Goal: Transaction & Acquisition: Purchase product/service

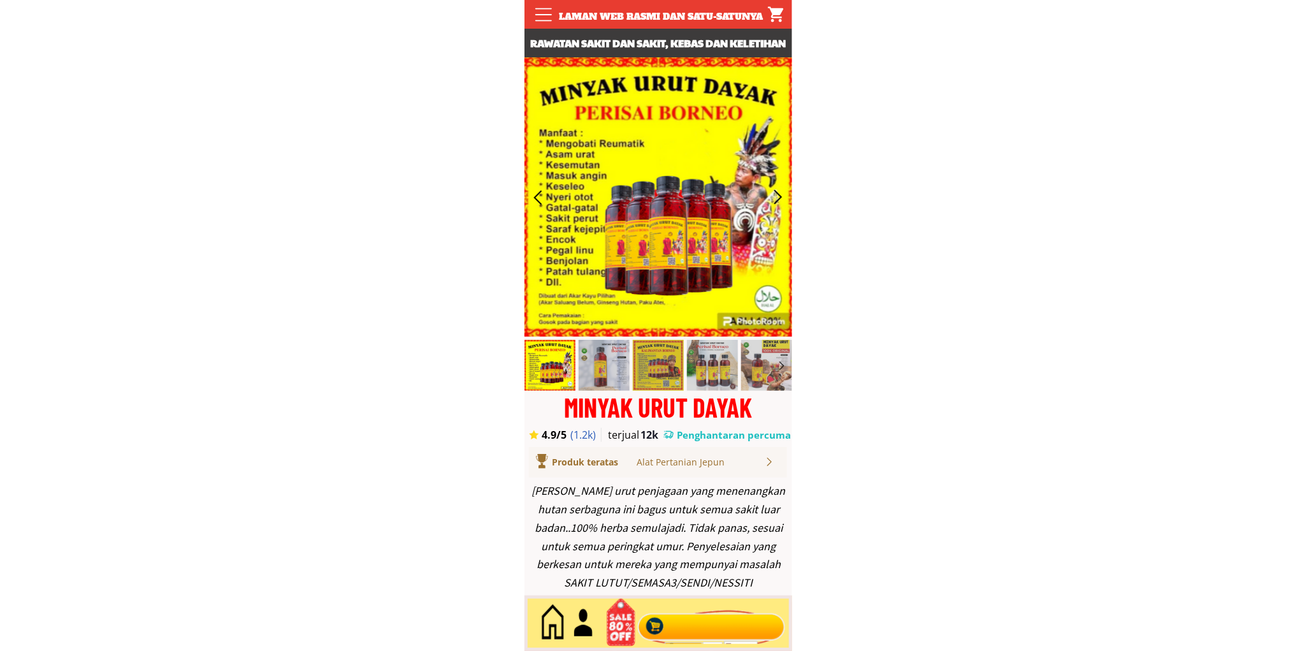
click at [704, 629] on div at bounding box center [711, 623] width 154 height 42
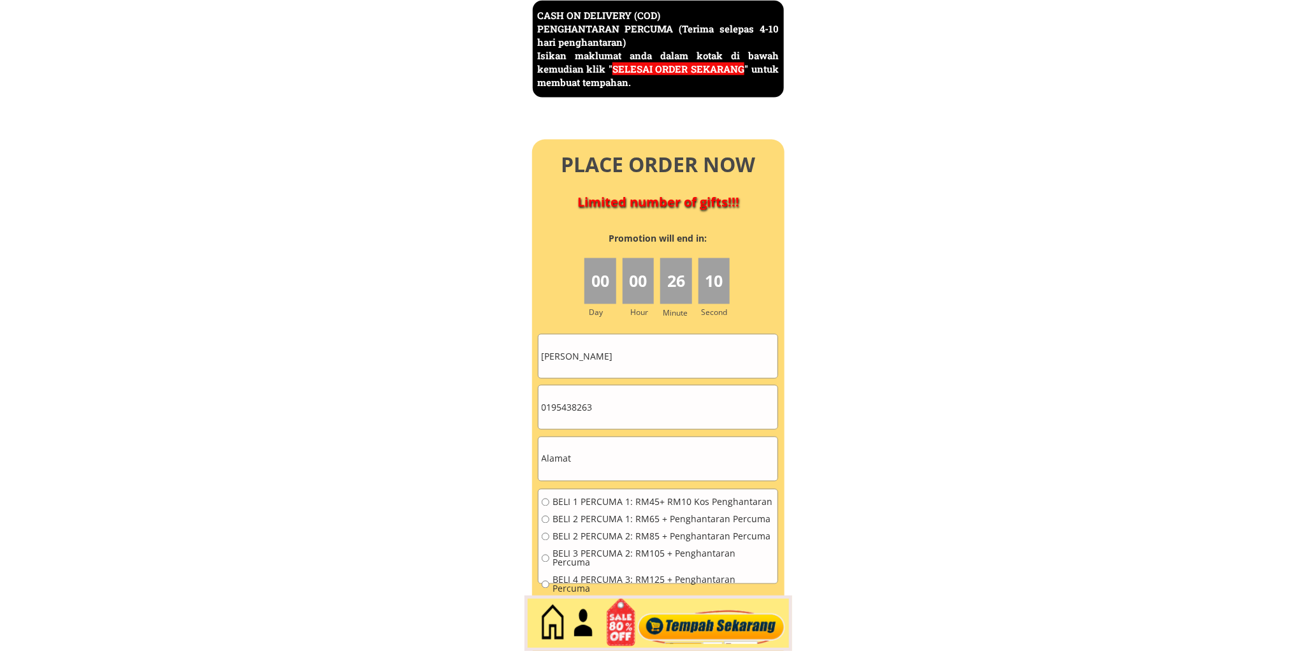
scroll to position [5702, 0]
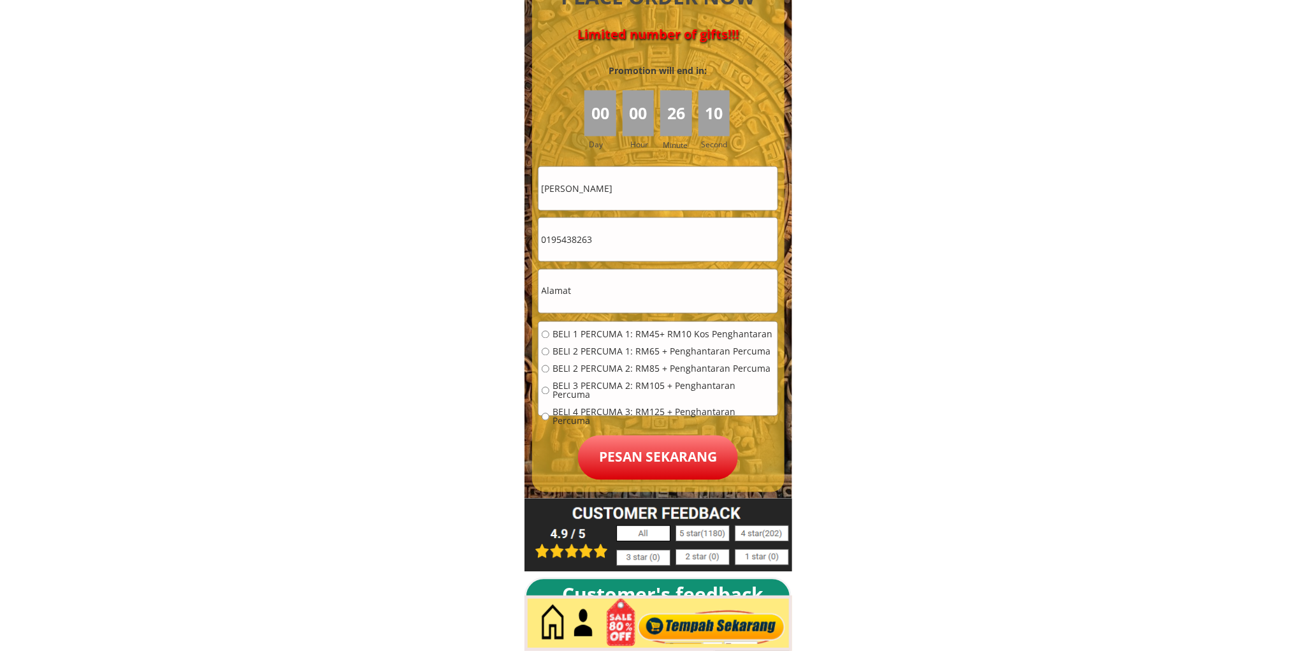
click at [636, 200] on input "Fedely Agui" at bounding box center [658, 188] width 239 height 43
paste input "Johari bin md jan"
type input "[PERSON_NAME]"
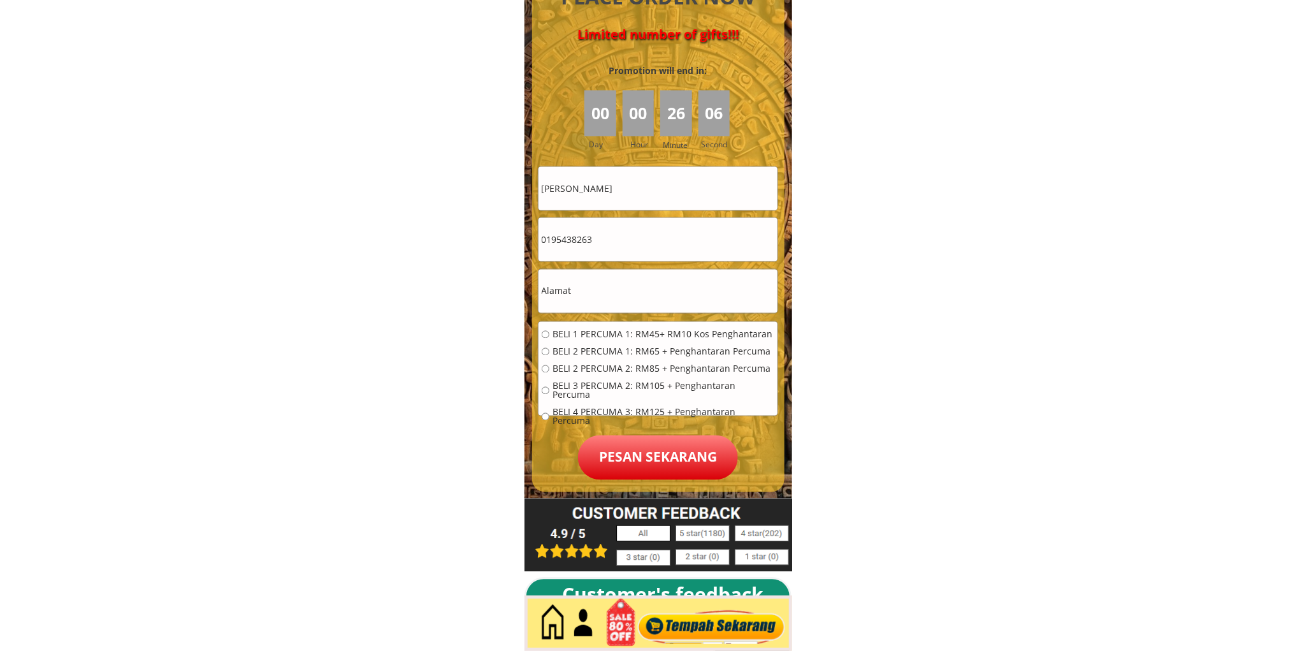
click at [620, 263] on form "BELI 1 PERCUMA 1: RM45+ RM10 Kos Penghantaran BELI 2 PERCUMA 1: RM65 + Penghant…" at bounding box center [658, 323] width 241 height 314
click at [614, 240] on input "0195438263" at bounding box center [658, 239] width 239 height 43
paste input "60136235376"
click at [549, 239] on input "60136235376" at bounding box center [658, 239] width 239 height 43
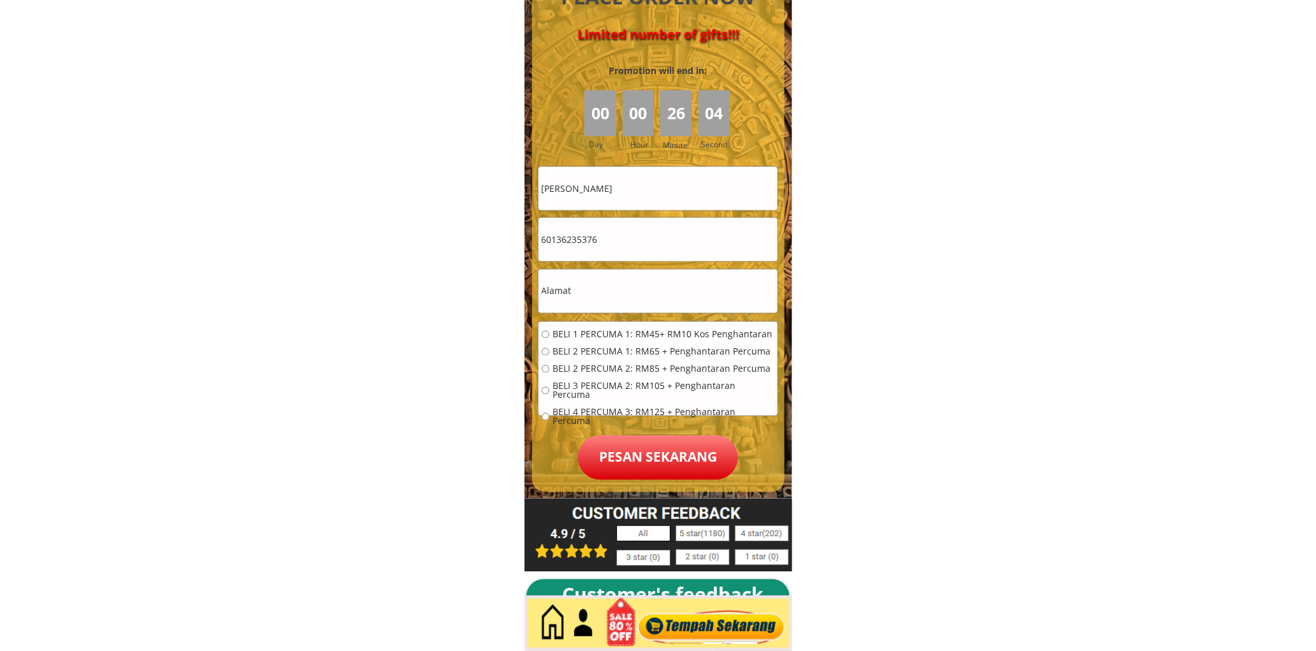
click at [545, 243] on input "60136235376" at bounding box center [658, 239] width 239 height 43
type input "0136235376"
click at [602, 298] on input "text" at bounding box center [658, 291] width 239 height 43
paste input "Ja 5294 Taman indah selandar jasin. Melaka..75000"
type input "Ja 5294 Taman indah selandar jasin. Melaka..75000"
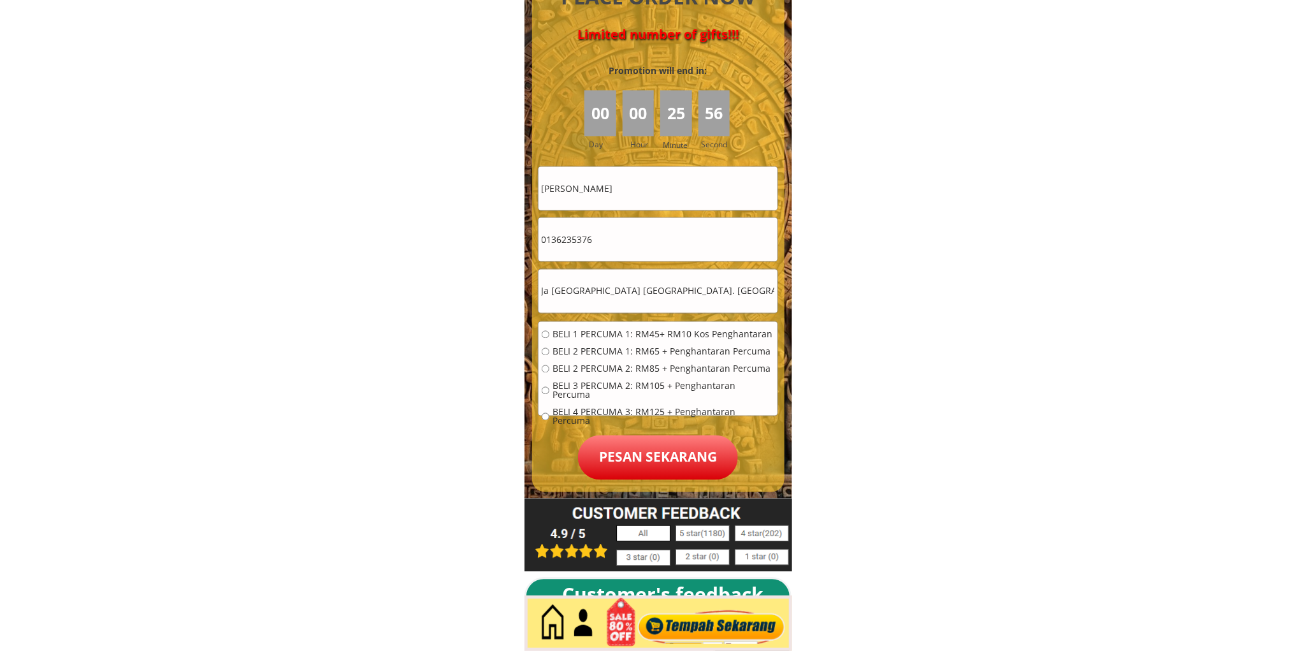
click at [593, 330] on span "BELI 1 PERCUMA 1: RM45+ RM10 Kos Penghantaran" at bounding box center [664, 334] width 222 height 9
radio input "true"
click at [658, 479] on p "Pesan sekarang" at bounding box center [658, 457] width 160 height 45
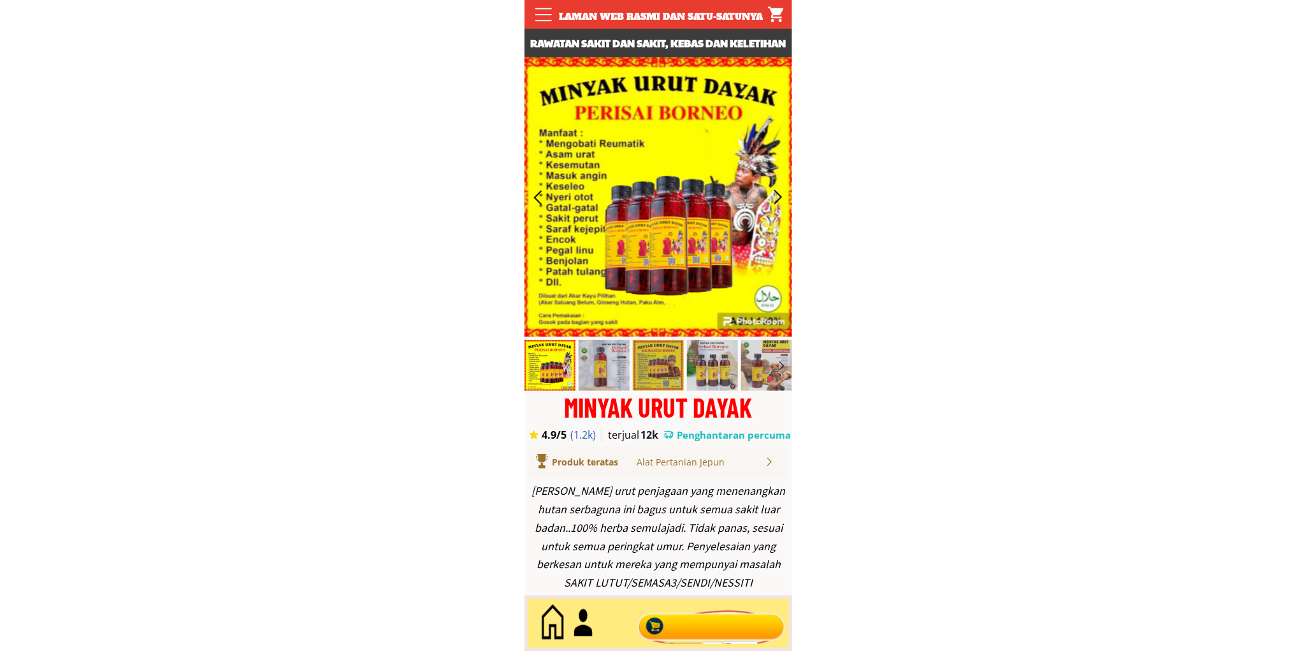
click at [720, 620] on div at bounding box center [711, 623] width 154 height 42
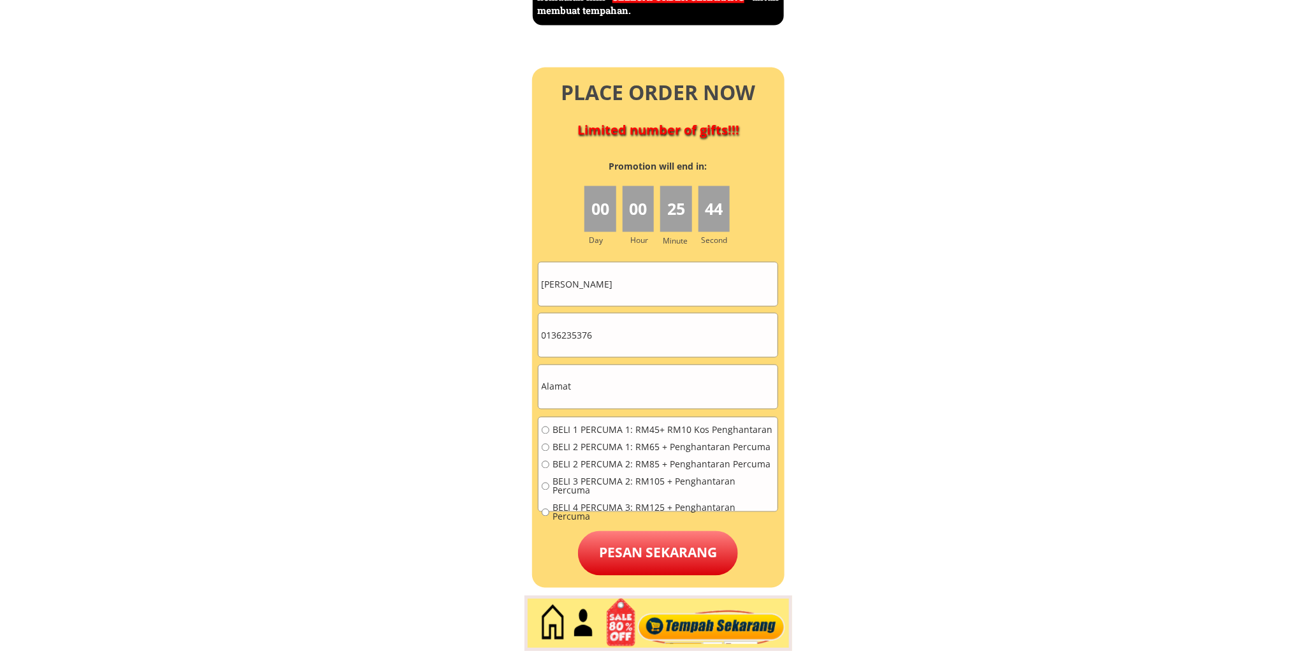
scroll to position [5766, 0]
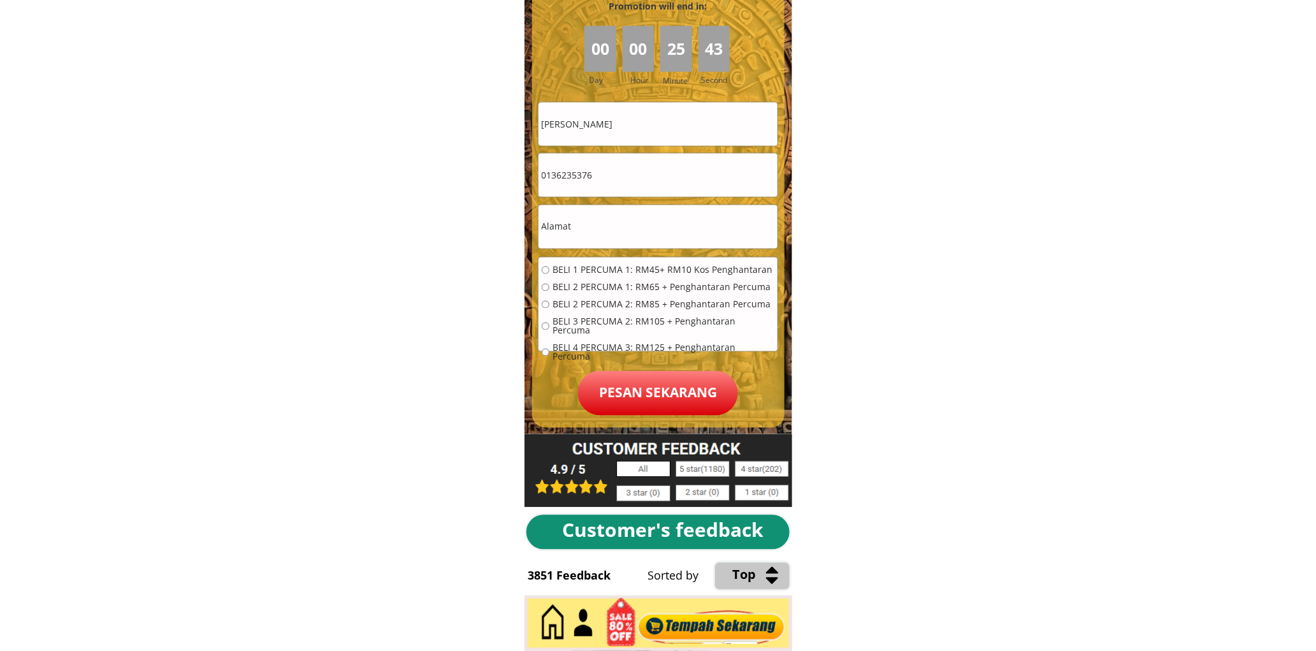
click at [609, 173] on input "0136235376" at bounding box center [658, 175] width 239 height 43
paste input "139593980"
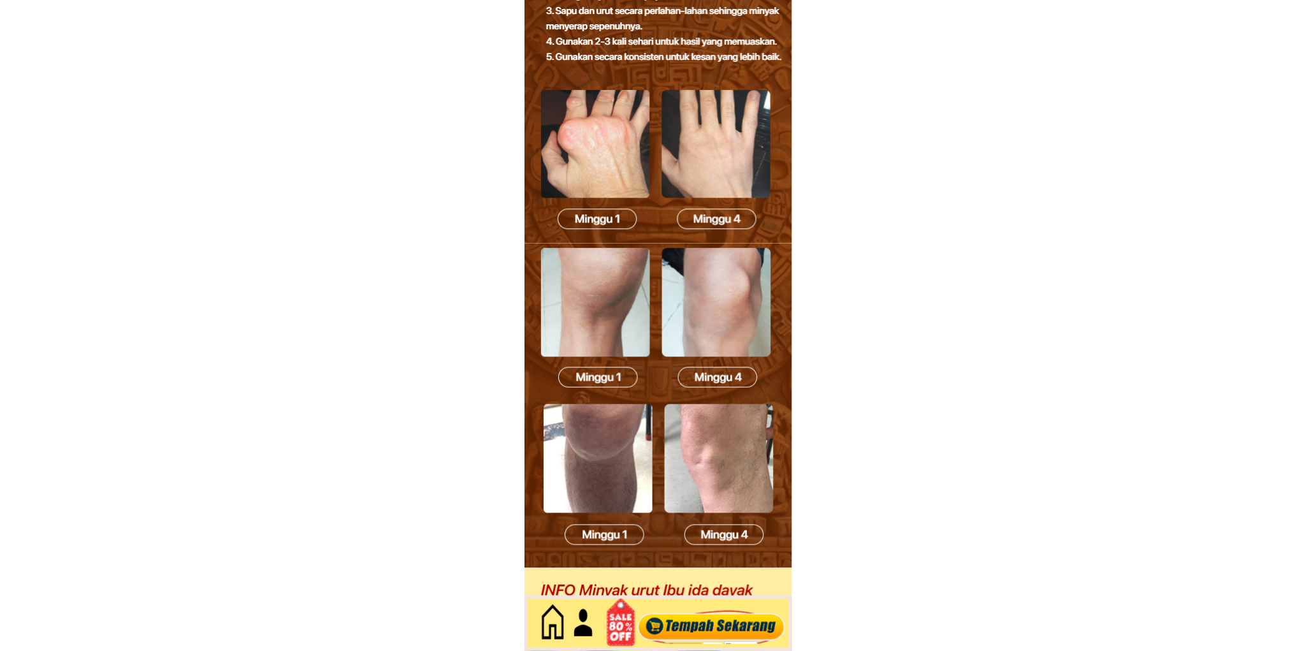
scroll to position [0, 0]
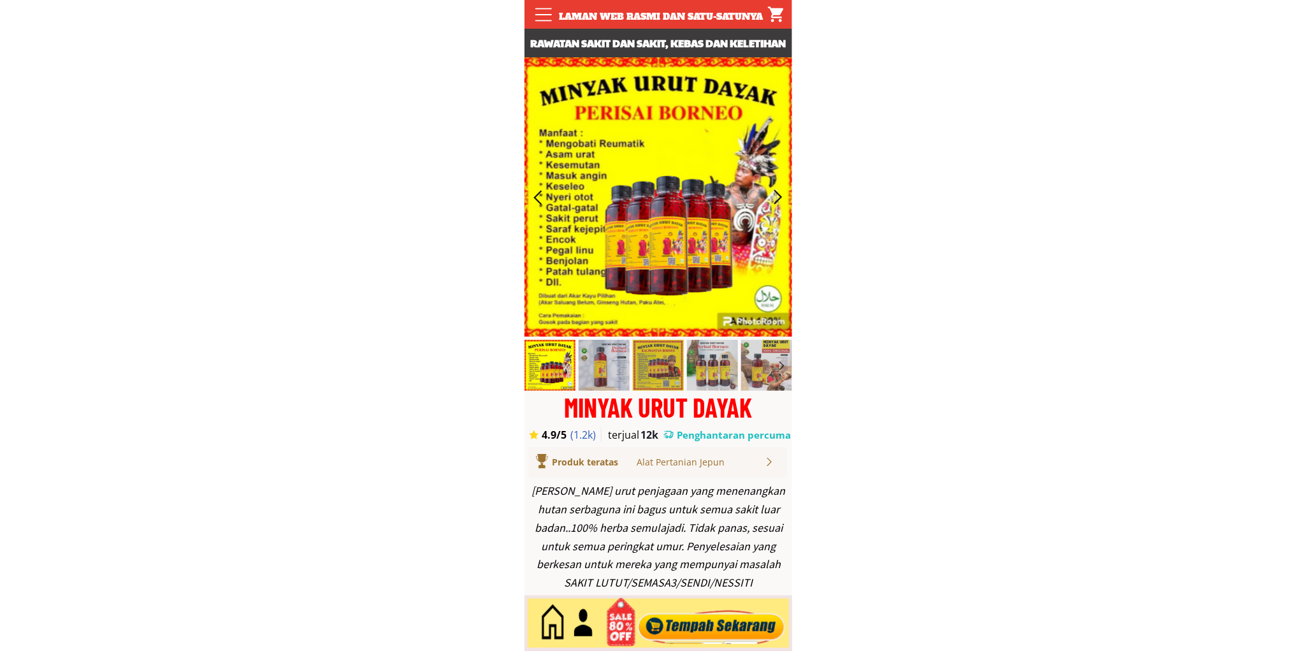
type input "01139593980"
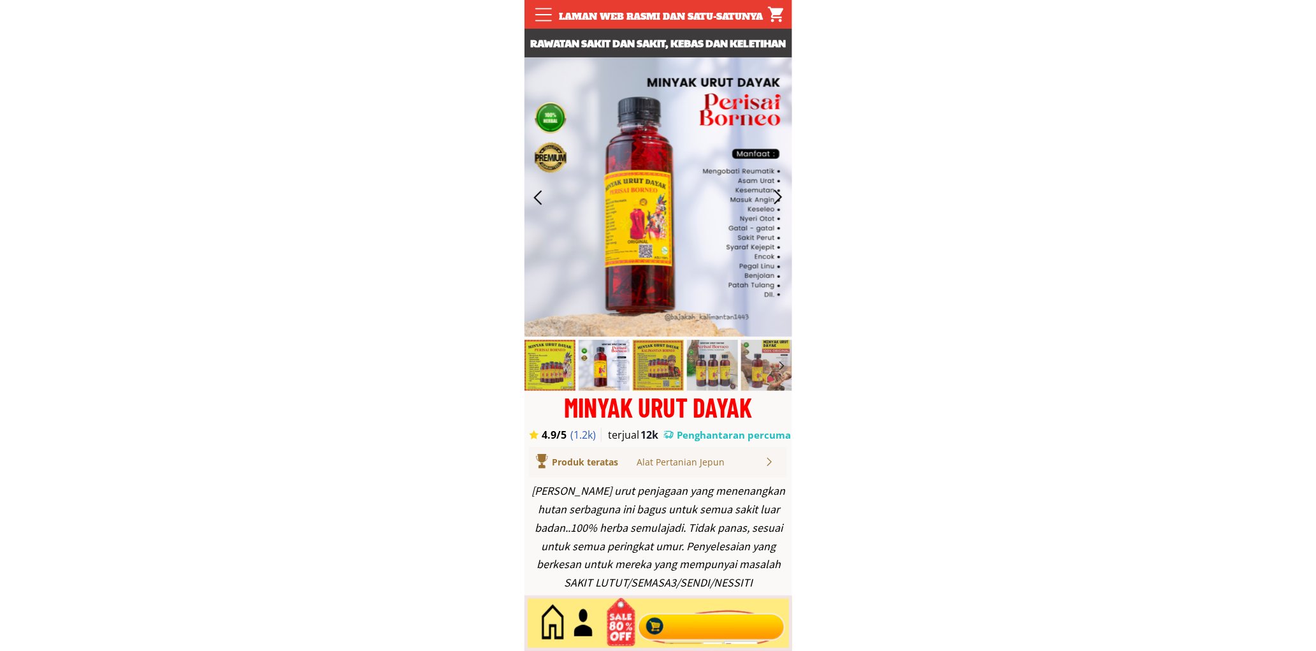
click at [725, 626] on div at bounding box center [711, 623] width 154 height 42
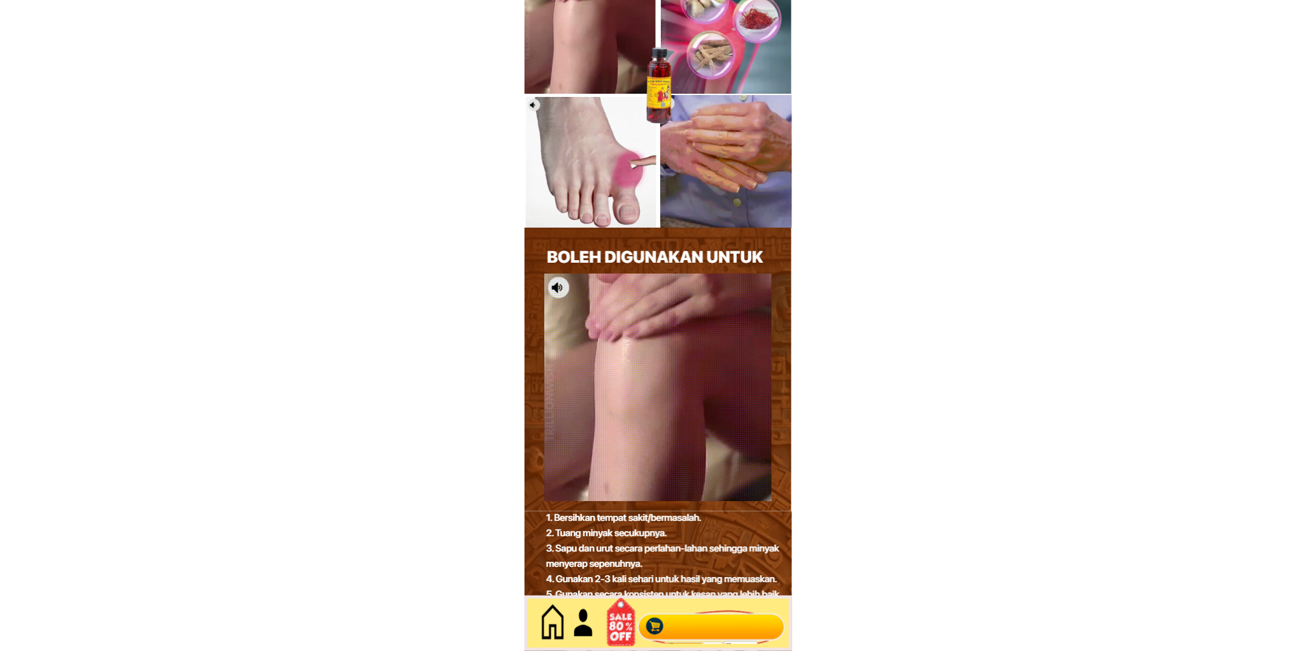
scroll to position [5530, 0]
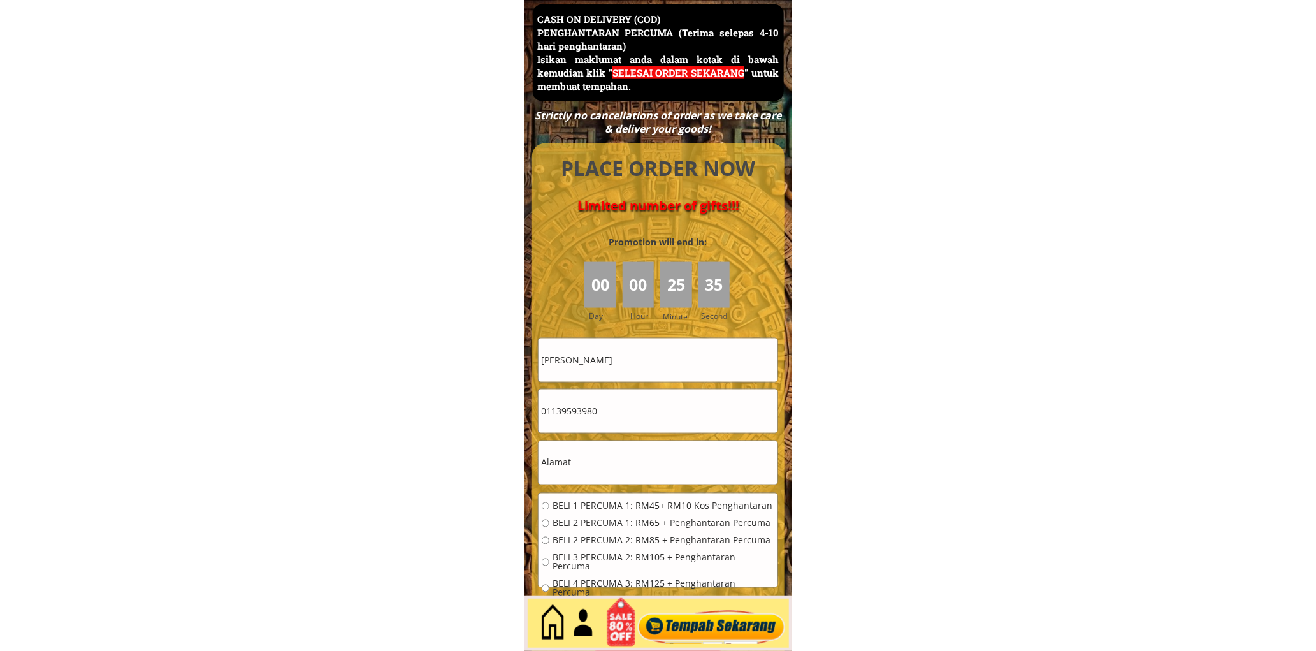
click at [641, 377] on input "[PERSON_NAME]" at bounding box center [658, 359] width 239 height 43
paste input "SULAIMAN"
type input "SULAIMAN"
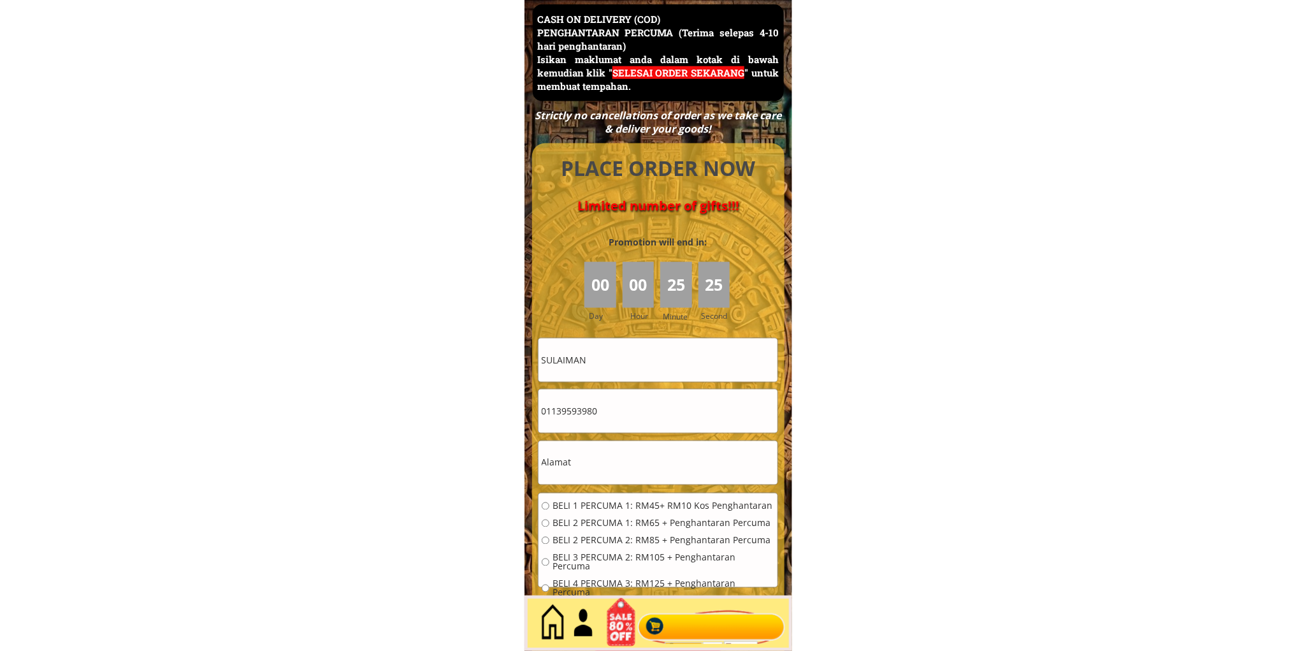
click at [643, 464] on input "text" at bounding box center [658, 462] width 239 height 43
click at [644, 463] on input "text" at bounding box center [658, 462] width 239 height 43
paste input "107280.LEBUH.RAJAWALI.KG.DATUK.[PERSON_NAME].SAID.TAMBAHAHAN.2..IPOH.[GEOGRAPHI…"
type input "107280.LEBUH.RAJAWALI.KG.DATUK.[PERSON_NAME].SAID.TAMBAHAHAN.2..IPOH.[GEOGRAPHI…"
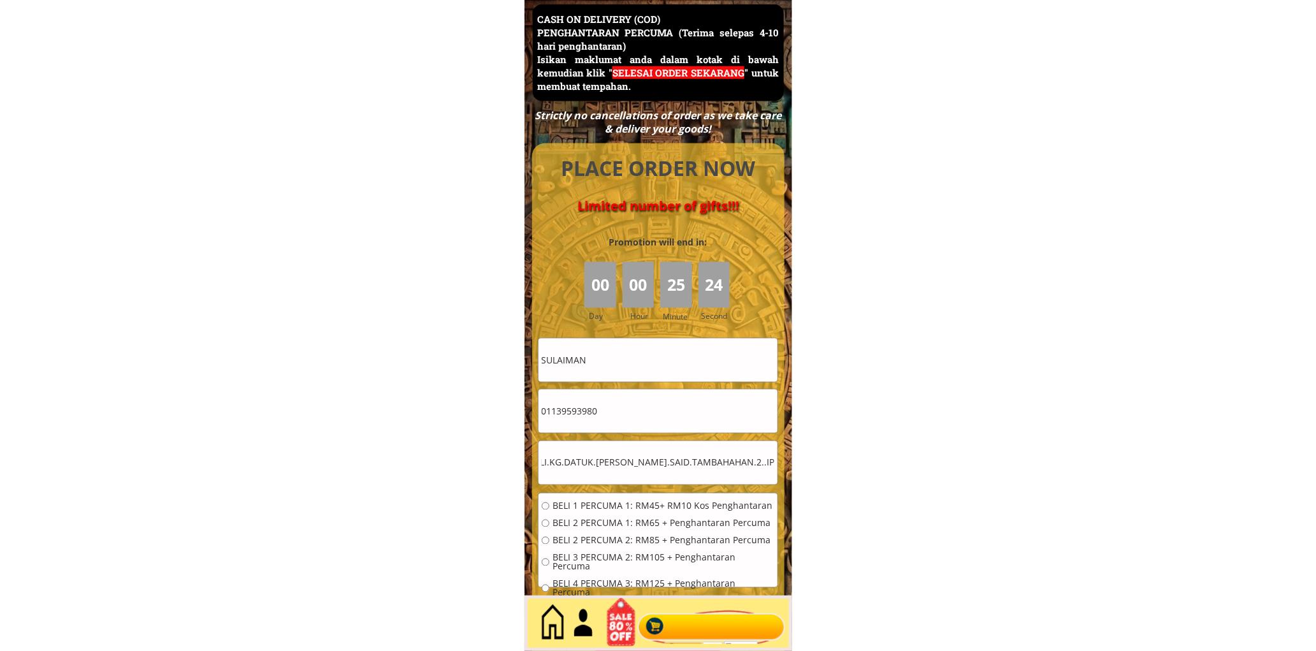
click at [597, 498] on div "BELI 1 PERCUMA 1: RM45+ RM10 Kos Penghantaran BELI 2 PERCUMA 1: RM65 + Penghant…" at bounding box center [658, 553] width 239 height 120
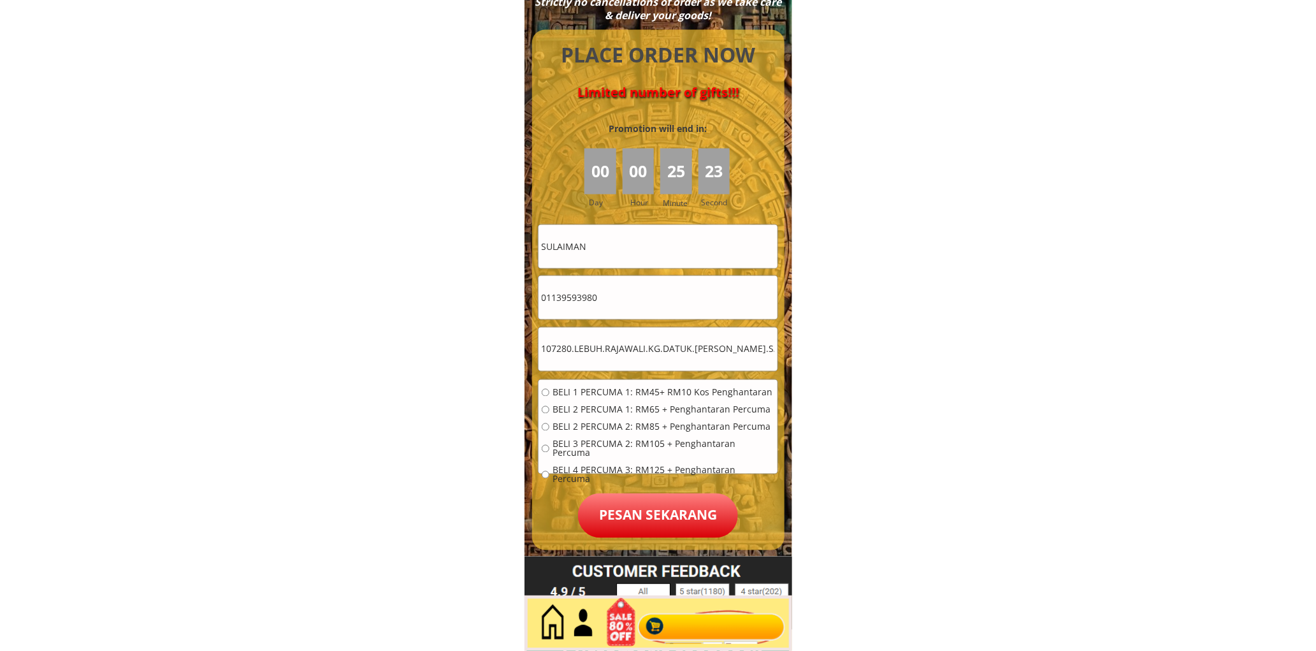
scroll to position [5649, 0]
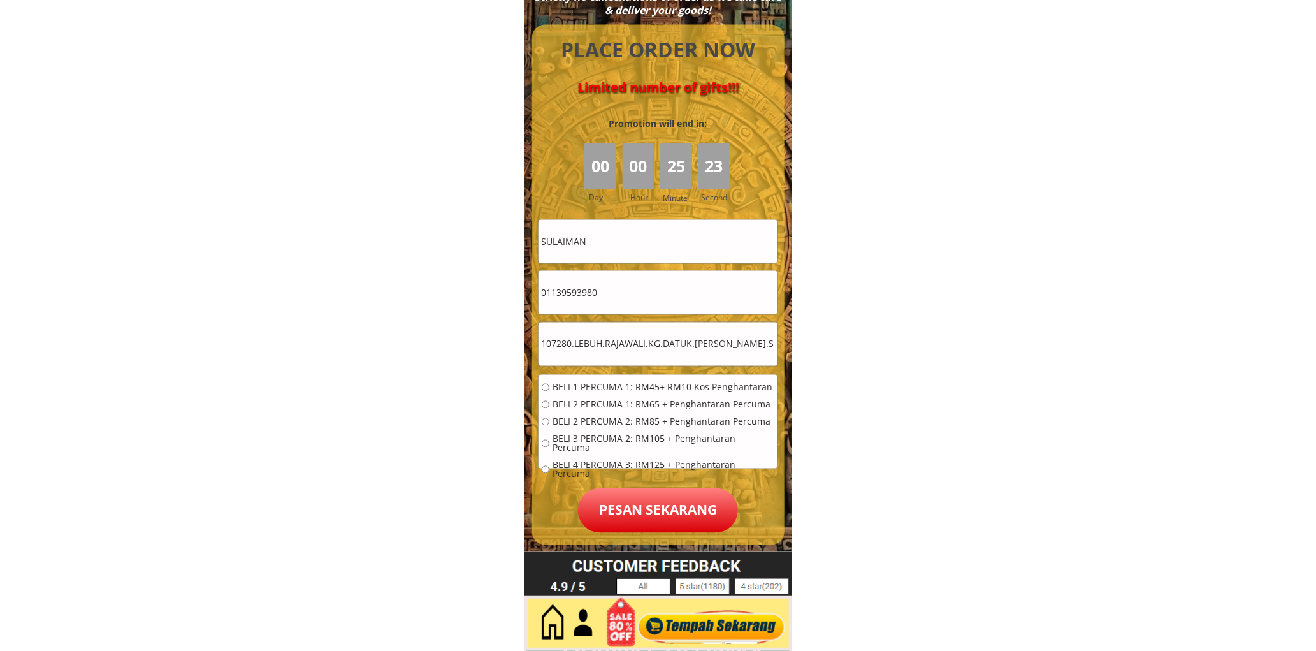
click at [564, 383] on span "BELI 1 PERCUMA 1: RM45+ RM10 Kos Penghantaran" at bounding box center [664, 387] width 222 height 9
radio input "true"
click at [570, 402] on span "BELI 2 PERCUMA 1: RM65 + Penghantaran Percuma" at bounding box center [664, 404] width 222 height 9
radio input "true"
click at [660, 505] on p "Pesan sekarang" at bounding box center [658, 510] width 160 height 45
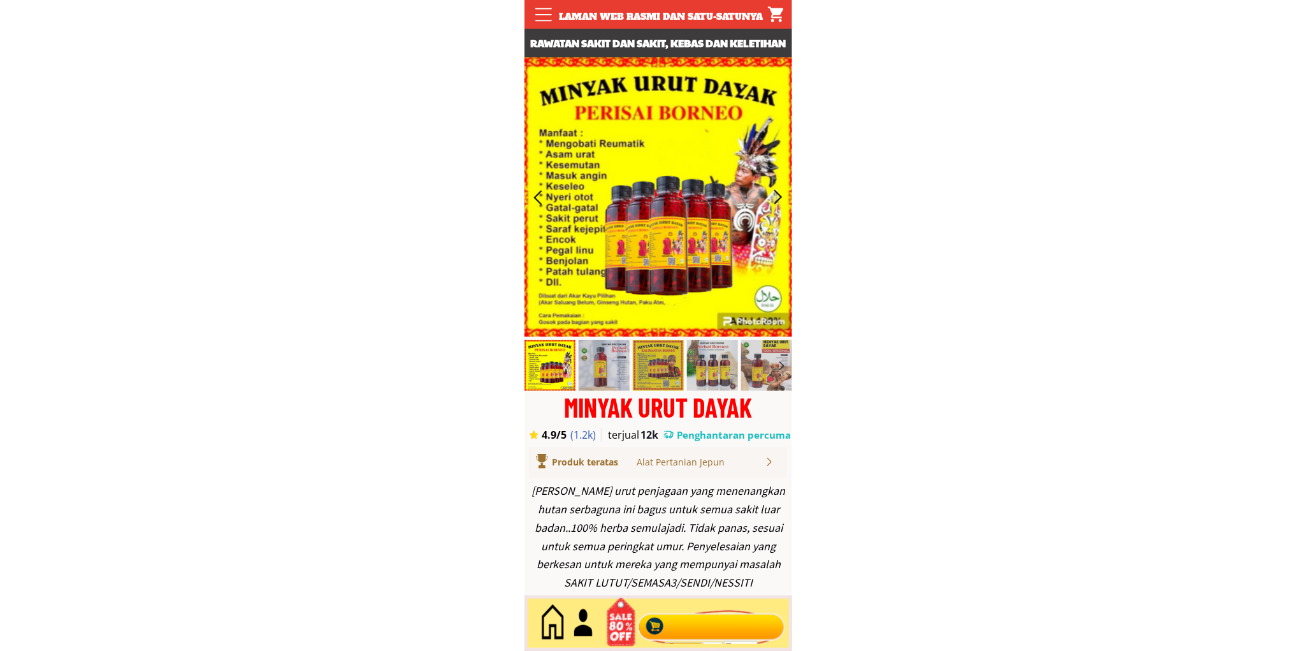
click at [736, 627] on div at bounding box center [711, 623] width 154 height 42
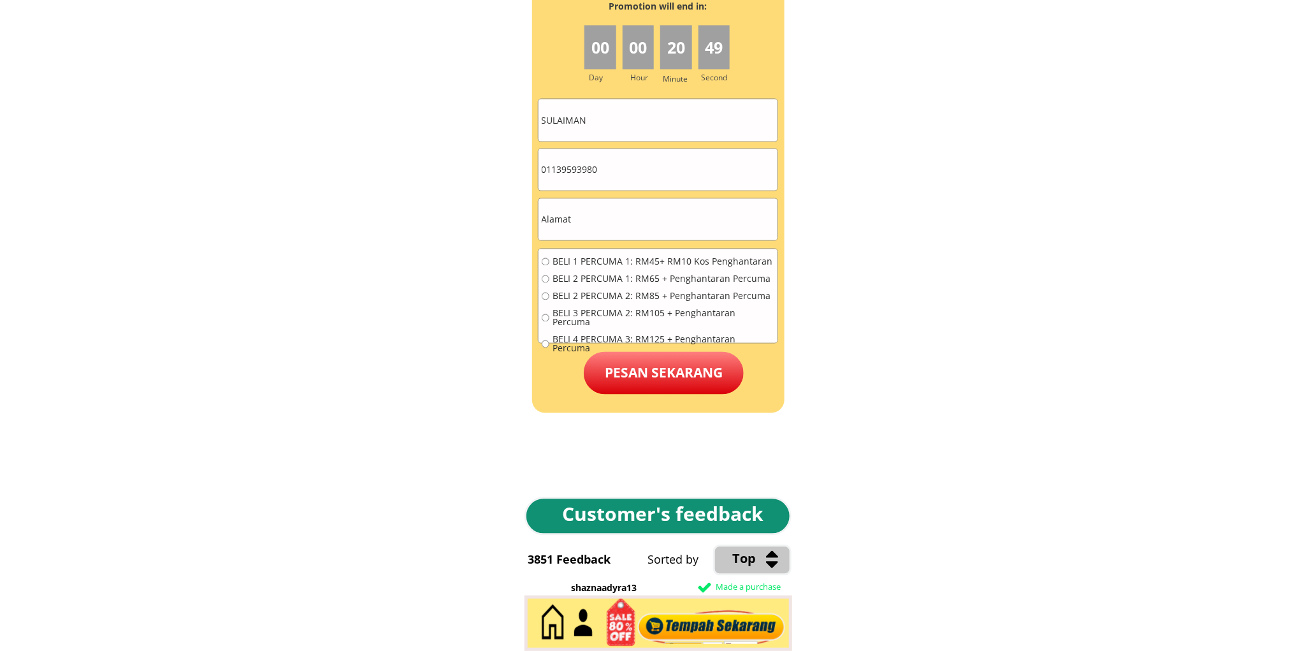
scroll to position [5766, 0]
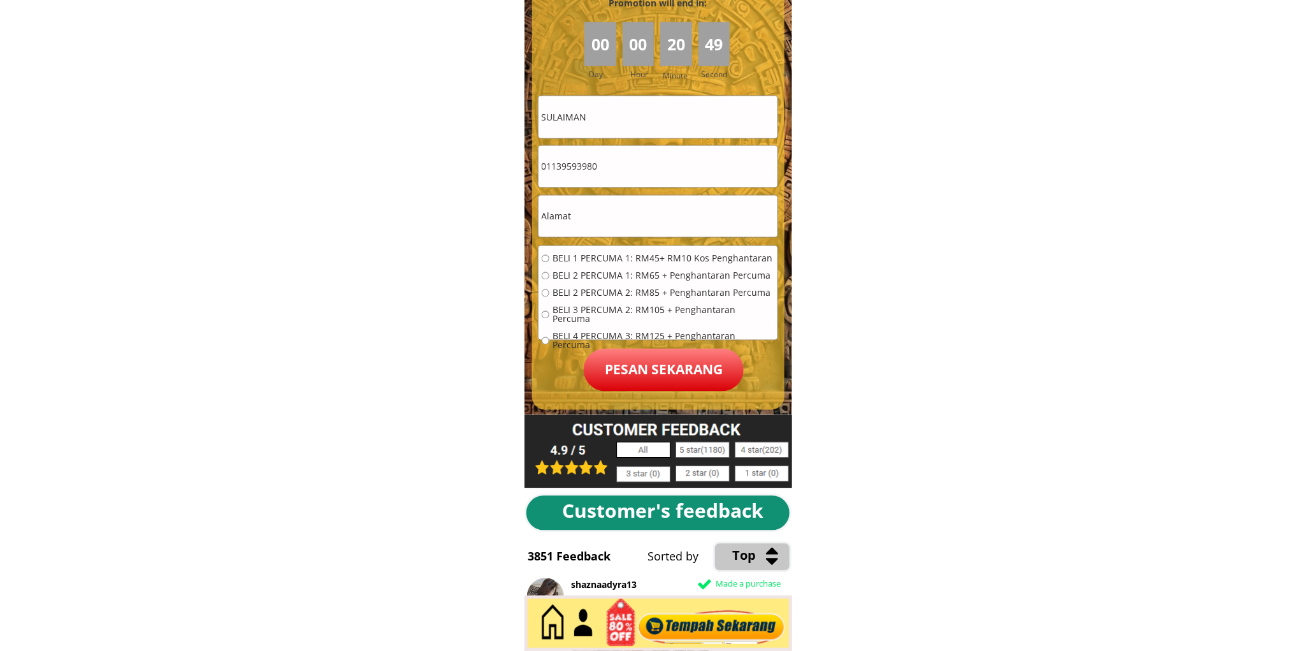
click at [645, 212] on input "text" at bounding box center [658, 216] width 239 height 41
paste input "289block 13 Felda Semenchu 81900 Kota tinggi Johor"
type input "289block 13 Felda Semenchu 81900 Kota tinggi Johor"
click at [629, 167] on input "01139593980" at bounding box center [658, 166] width 239 height 41
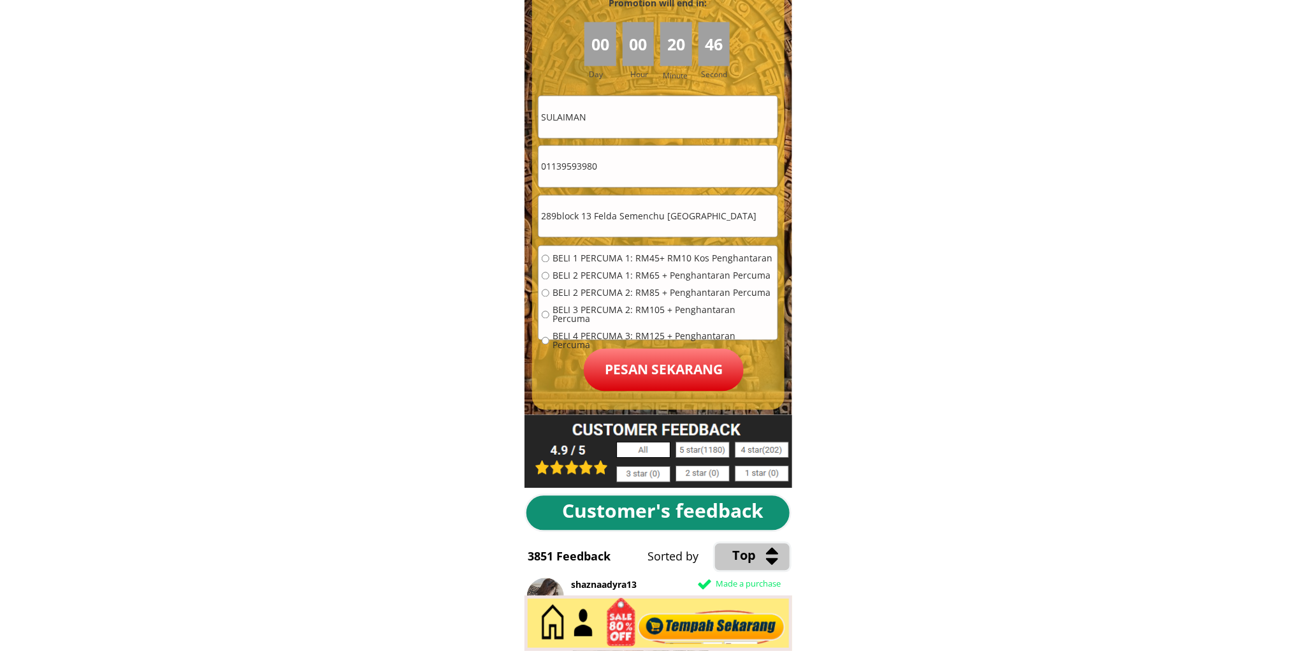
click at [629, 167] on input "01139593980" at bounding box center [658, 166] width 239 height 41
type input "0177552217"
click at [610, 124] on input "SULAIMAN" at bounding box center [658, 116] width 239 height 41
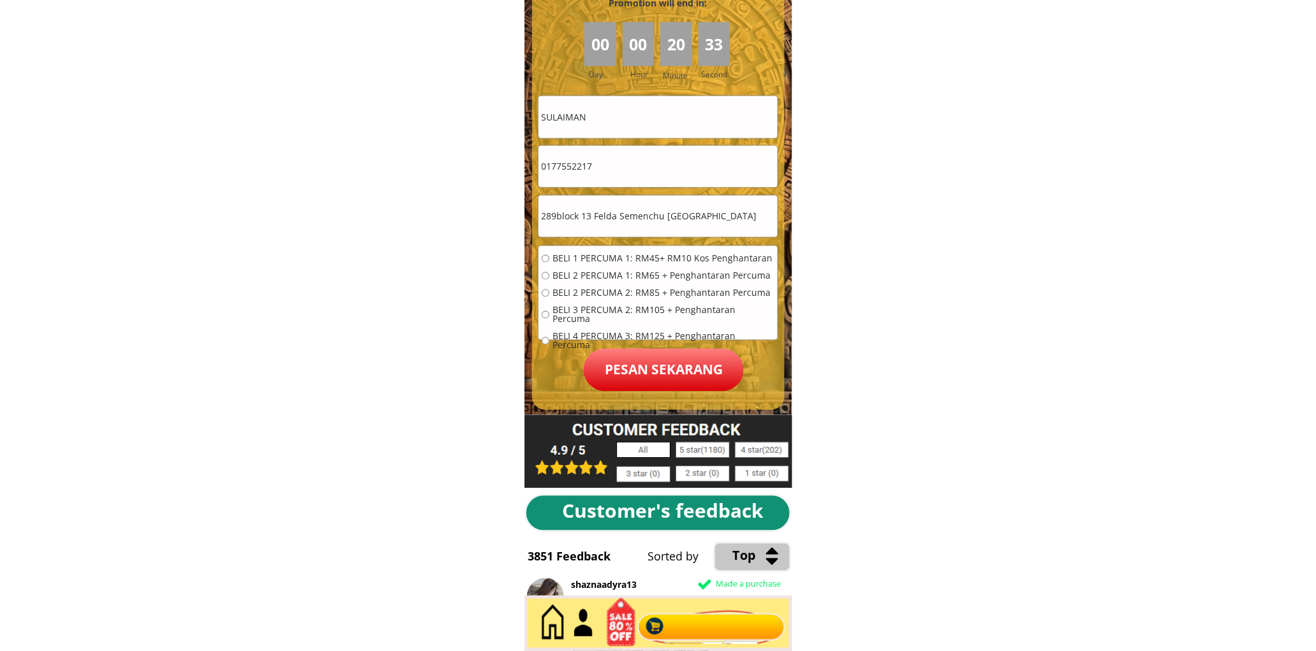
type input "R"
type input "Sarinah Ahmad o1"
click at [632, 258] on span "BELI 1 PERCUMA 1: RM45+ RM10 Kos Penghantaran" at bounding box center [664, 258] width 222 height 9
radio input "true"
click at [653, 357] on p "Pesan sekarang" at bounding box center [664, 370] width 160 height 43
